Goal: Task Accomplishment & Management: Use online tool/utility

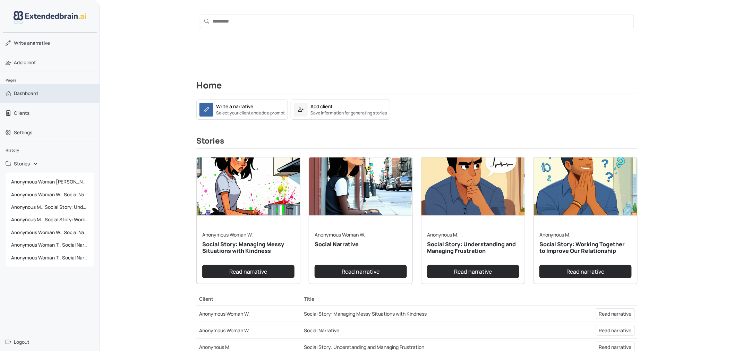
click at [21, 96] on span "Dashboard" at bounding box center [26, 93] width 24 height 7
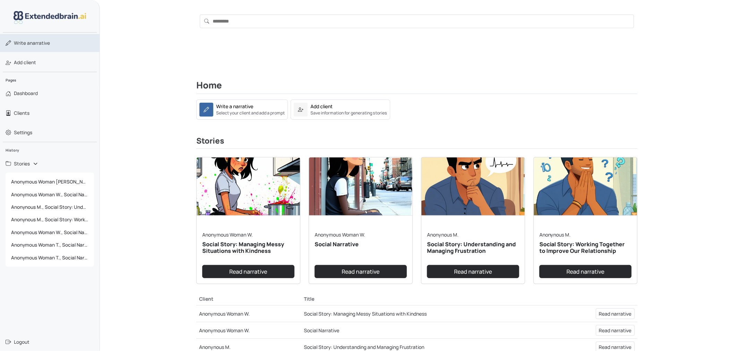
click at [31, 42] on span "Write a narrative" at bounding box center [32, 43] width 36 height 7
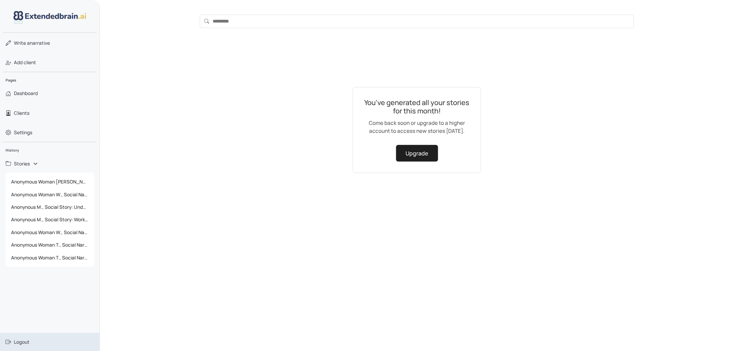
click at [19, 345] on span "Logout" at bounding box center [22, 342] width 16 height 7
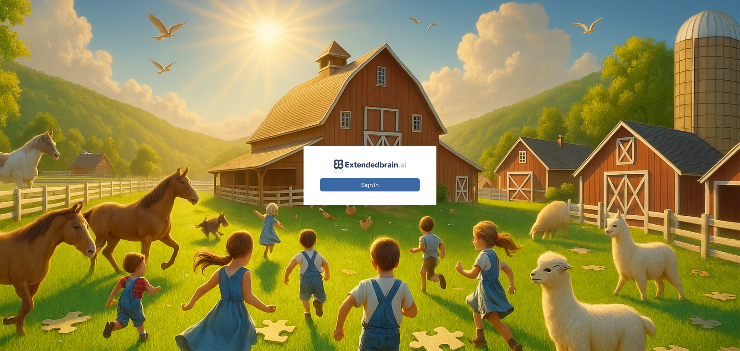
click at [385, 182] on button "Sign In" at bounding box center [370, 184] width 100 height 13
